Goal: Browse casually

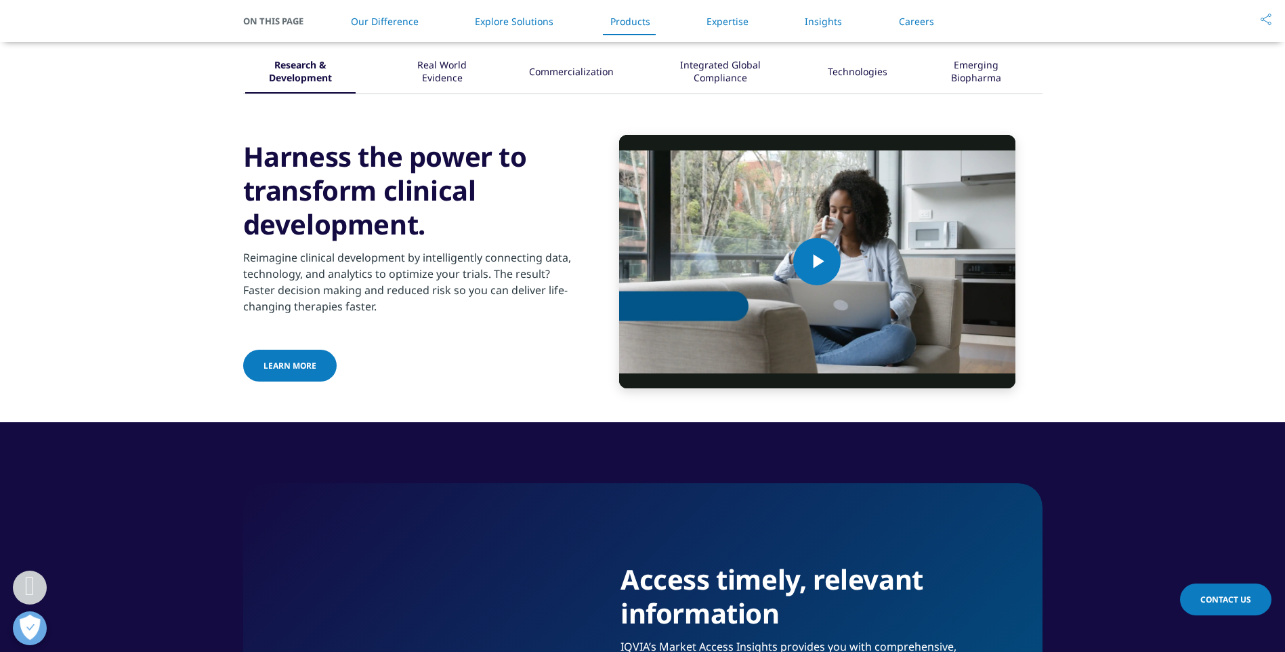
scroll to position [1252, 0]
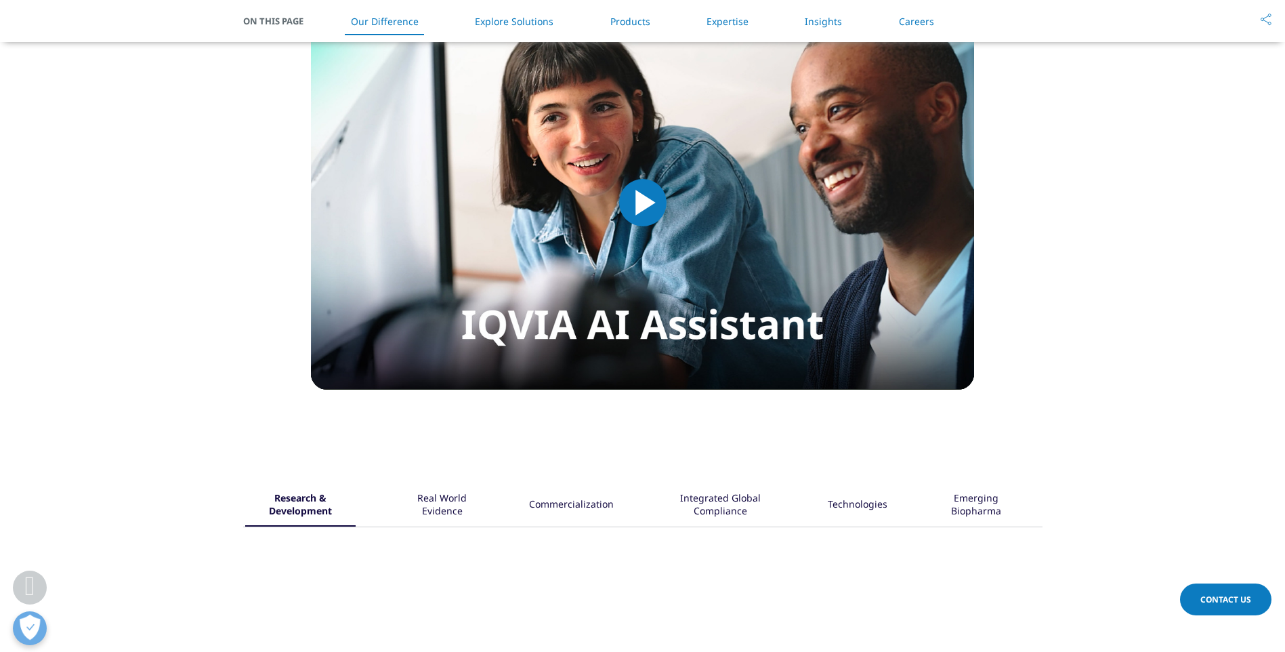
scroll to position [1252, 0]
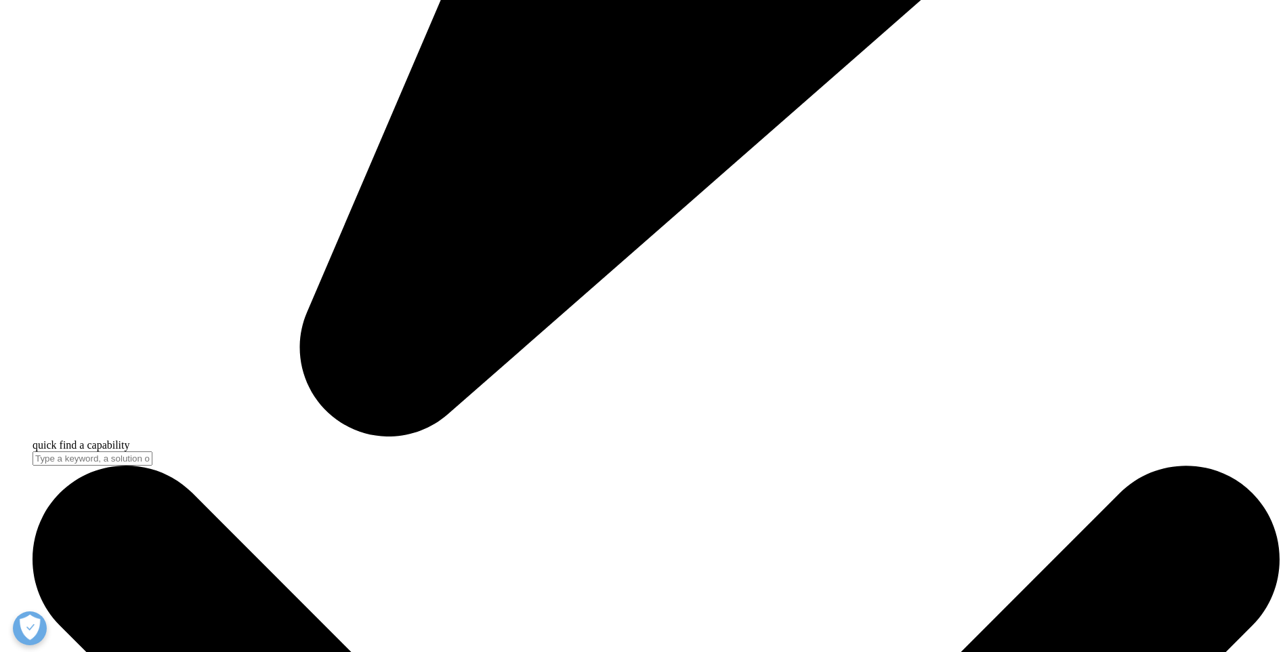
scroll to position [1252, 0]
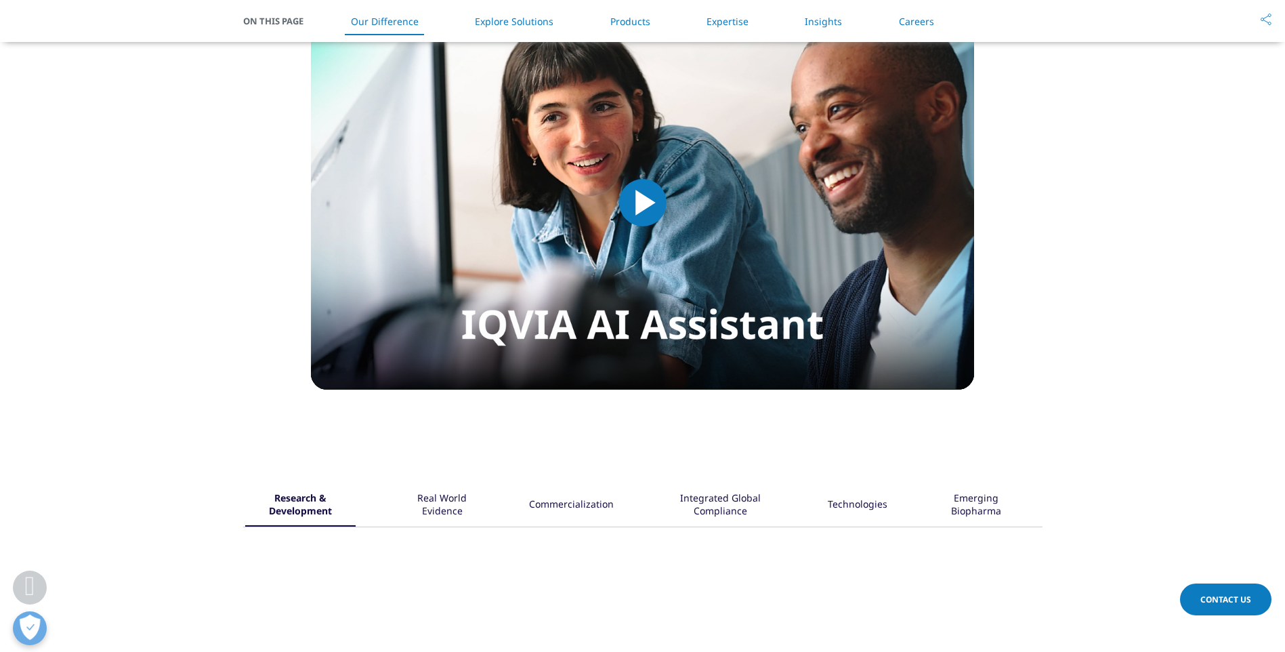
scroll to position [1252, 0]
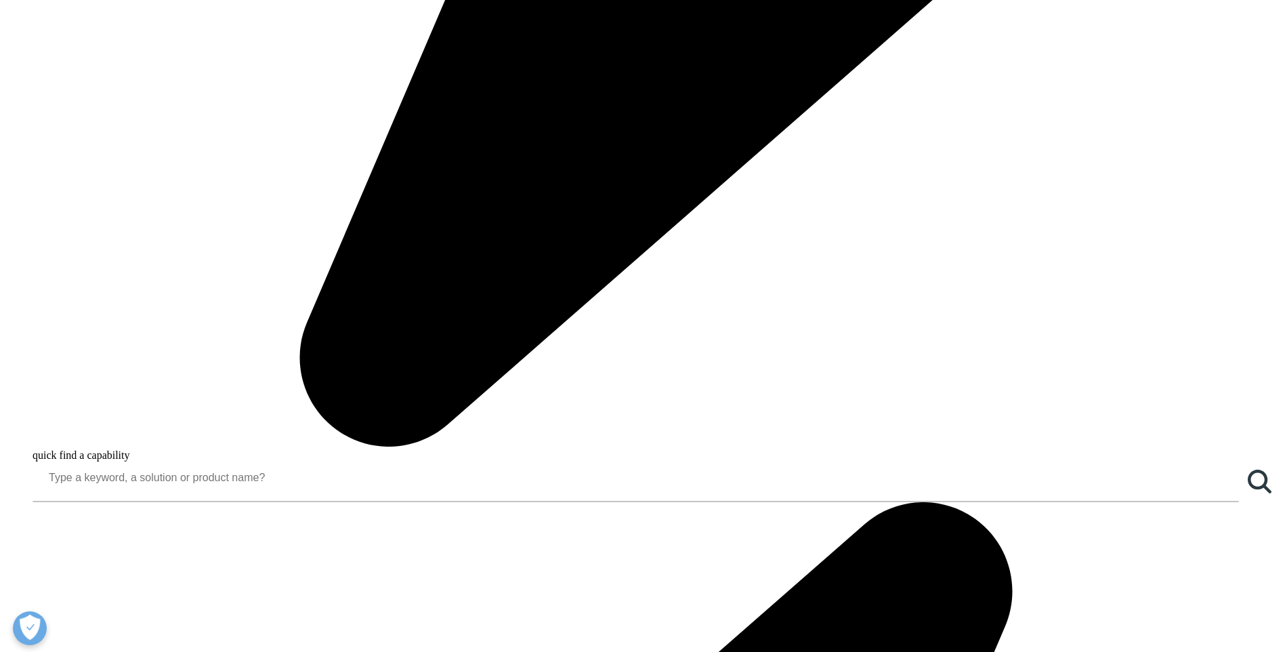
scroll to position [1252, 0]
